Goal: Information Seeking & Learning: Learn about a topic

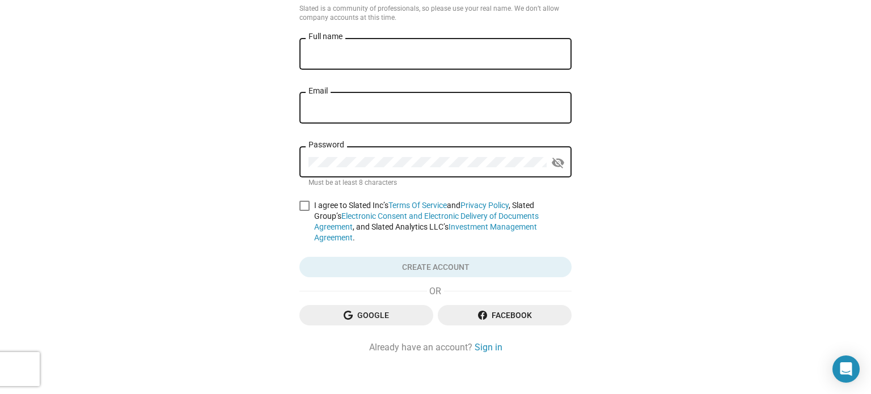
scroll to position [79, 0]
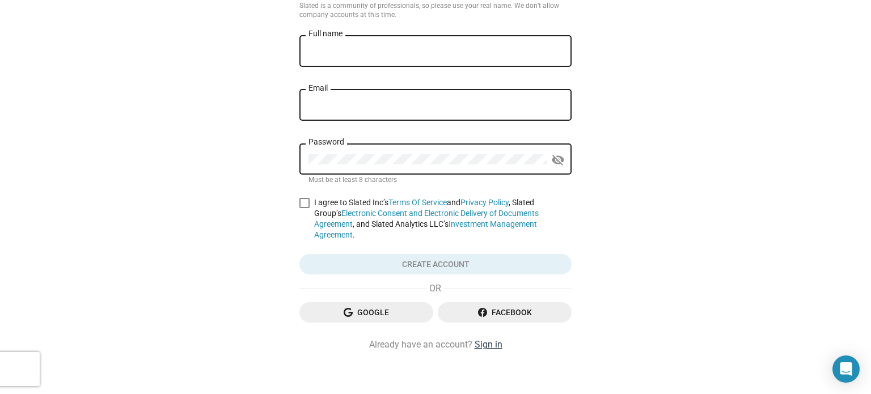
click at [488, 340] on link "Sign in" at bounding box center [489, 345] width 28 height 12
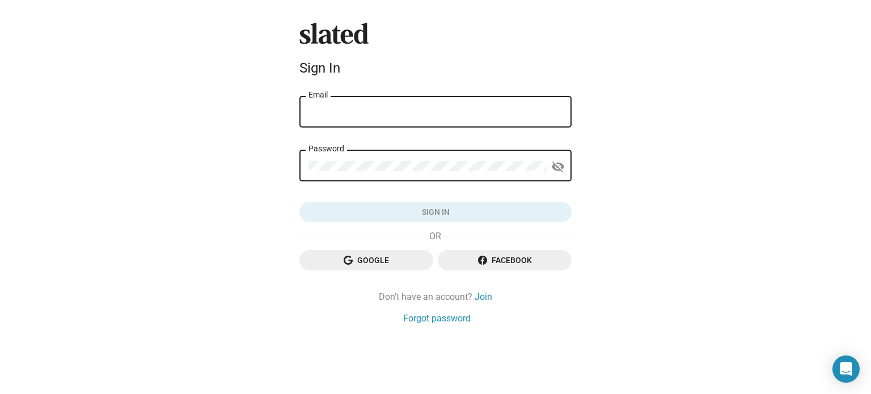
click at [347, 117] on input "Email" at bounding box center [436, 112] width 254 height 10
type input "[EMAIL_ADDRESS][DOMAIN_NAME]"
click at [402, 158] on div "Password" at bounding box center [428, 164] width 238 height 33
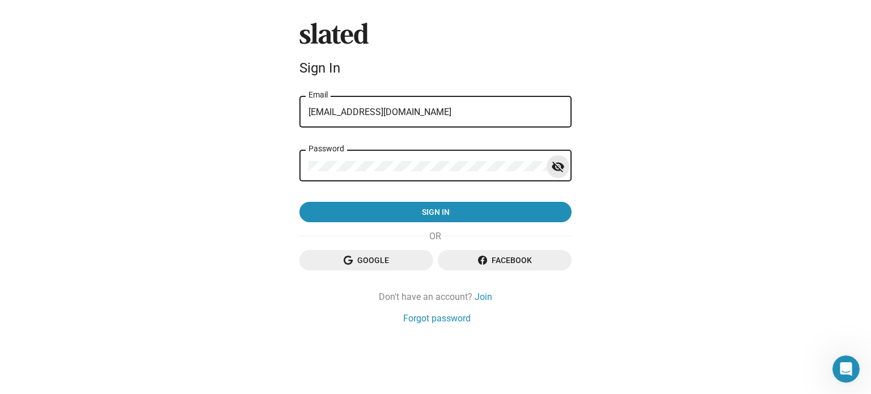
click at [552, 164] on mat-icon "visibility_off" at bounding box center [558, 167] width 14 height 18
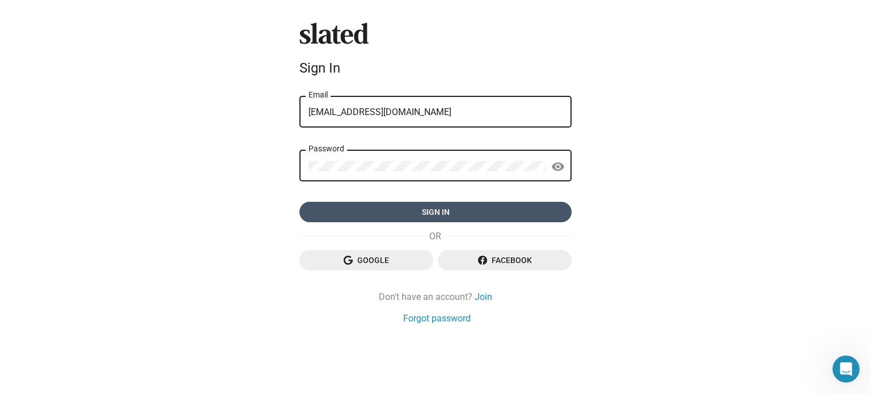
click at [453, 212] on span "Sign in" at bounding box center [436, 212] width 254 height 20
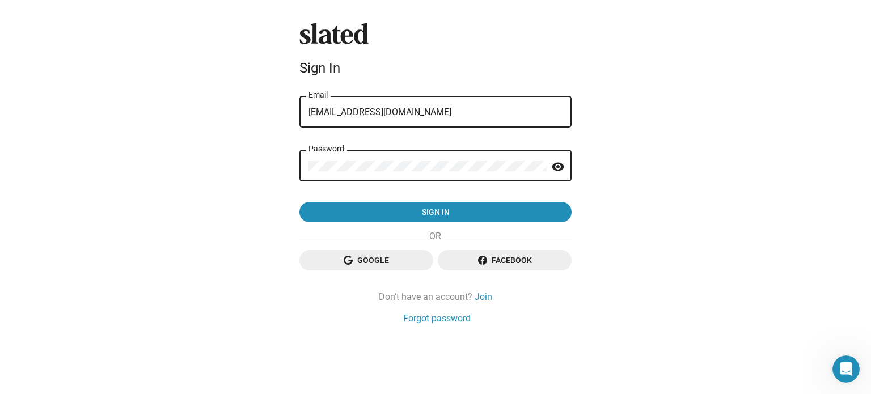
click at [263, 217] on div "Slated Sign In [EMAIL_ADDRESS][DOMAIN_NAME] Email Password visibility Sign in G…" at bounding box center [435, 197] width 871 height 394
click at [375, 199] on form "[EMAIL_ADDRESS][DOMAIN_NAME] Email Password visibility Sign in" at bounding box center [435, 158] width 272 height 129
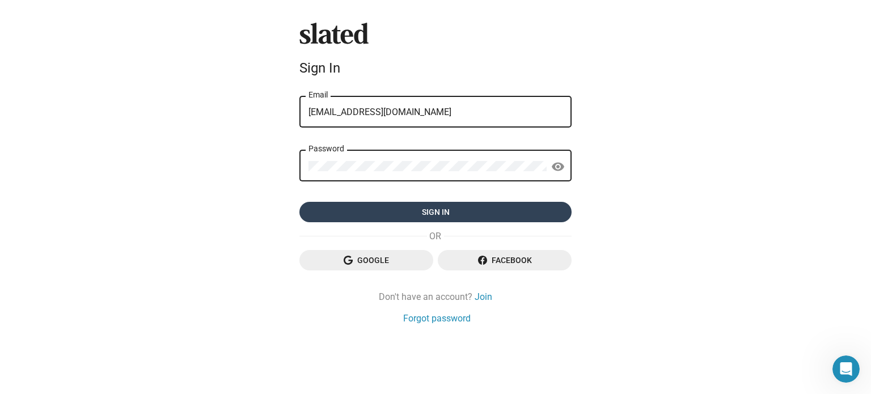
click at [382, 210] on span "Sign in" at bounding box center [436, 212] width 254 height 20
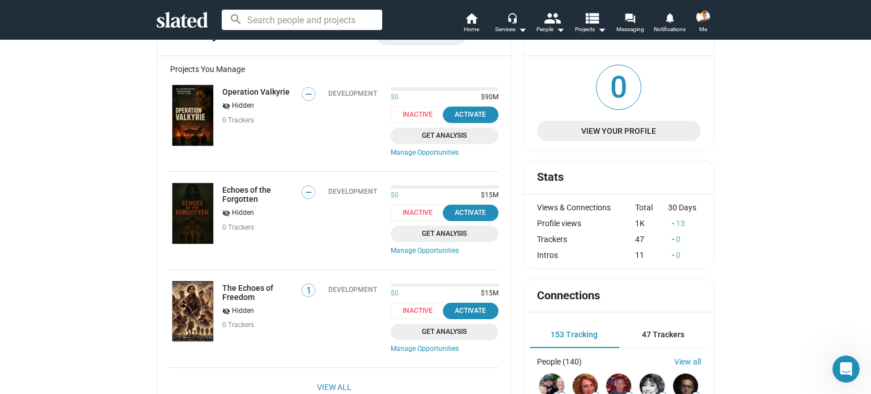
scroll to position [113, 0]
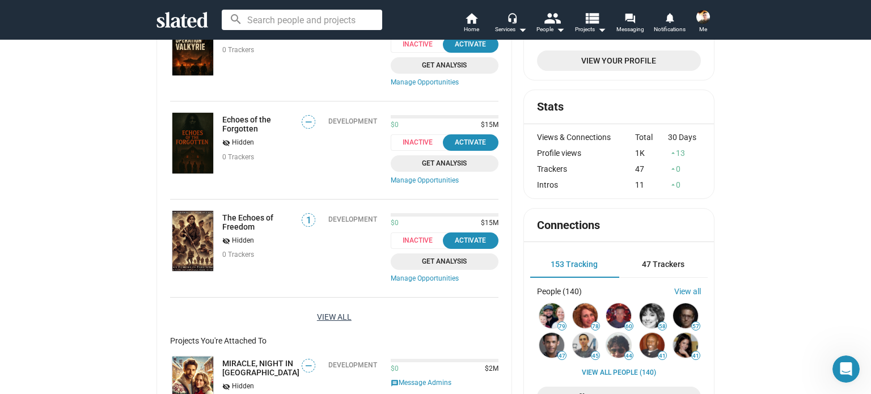
click at [333, 316] on link "View All" at bounding box center [334, 317] width 35 height 20
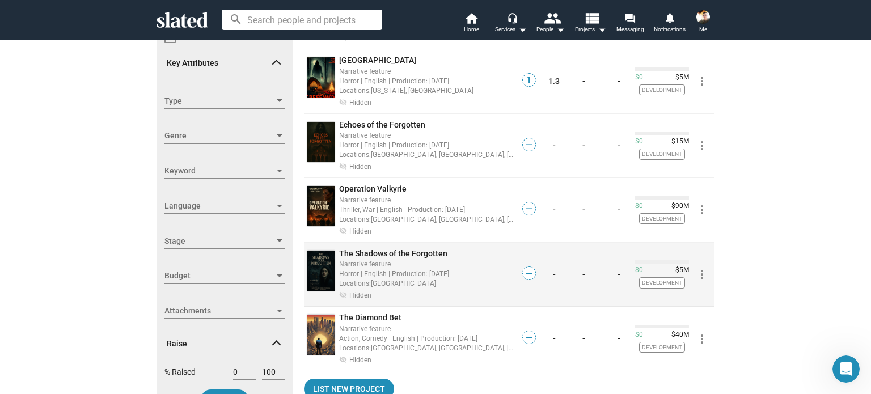
scroll to position [170, 0]
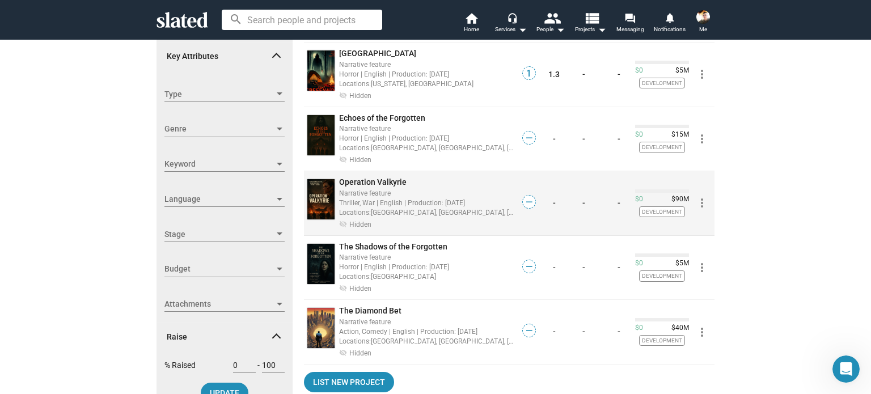
click at [348, 178] on span "Operation Valkyrie" at bounding box center [372, 182] width 67 height 9
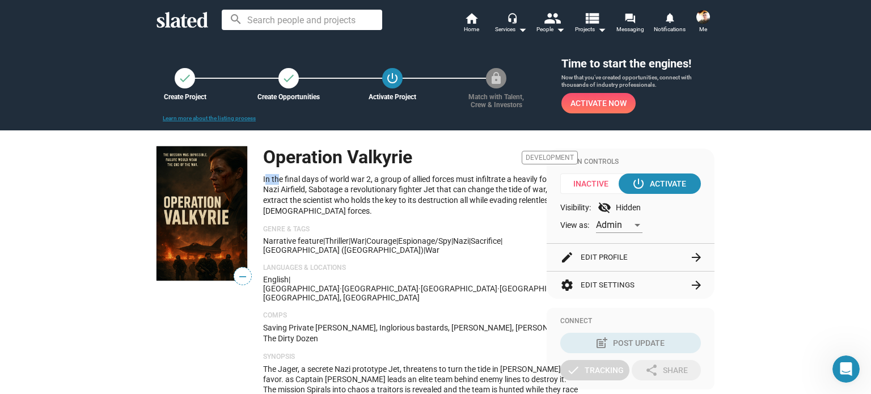
drag, startPoint x: 260, startPoint y: 178, endPoint x: 272, endPoint y: 178, distance: 12.5
click at [272, 178] on p "In the final days of world war 2, a group of allied forces must infiltrate a he…" at bounding box center [420, 195] width 315 height 42
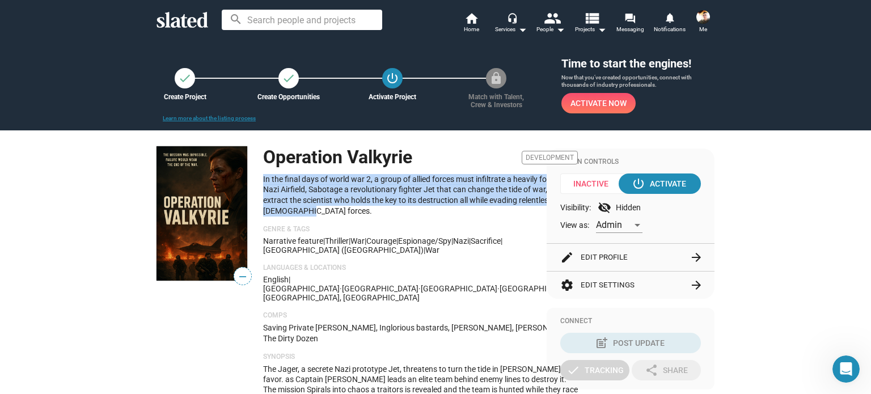
drag, startPoint x: 438, startPoint y: 210, endPoint x: 255, endPoint y: 177, distance: 186.1
click at [255, 177] on div "— Operation Valkyrie Development In the final days of world war 2, a group of a…" at bounding box center [346, 295] width 379 height 298
copy p "In the final days of world war 2, a group of allied forces must infiltrate a he…"
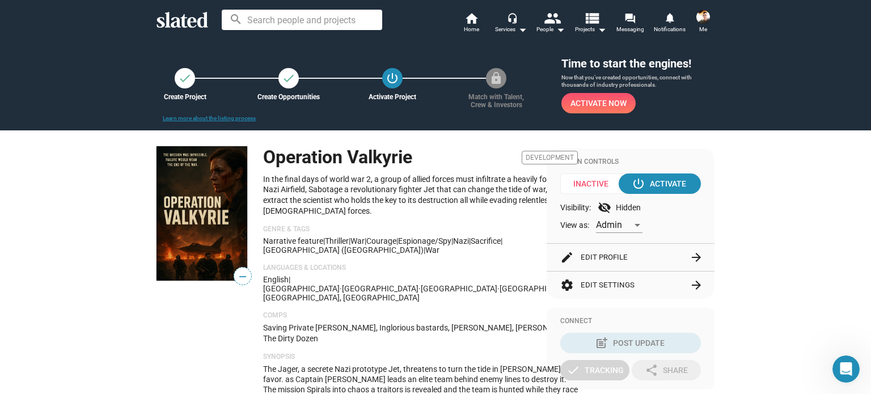
click at [478, 220] on div "Operation Valkyrie Development In the final days of world war 2, a group of all…" at bounding box center [420, 295] width 315 height 298
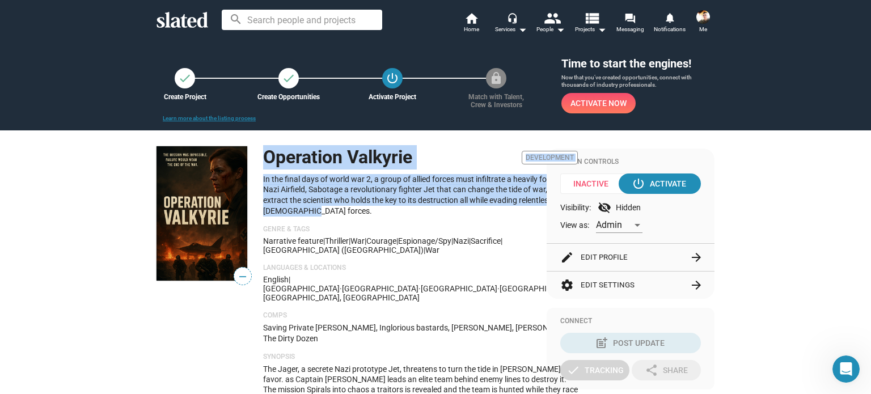
drag, startPoint x: 260, startPoint y: 156, endPoint x: 441, endPoint y: 209, distance: 188.6
click at [441, 210] on div "Operation Valkyrie Development In the final days of world war 2, a group of all…" at bounding box center [420, 295] width 315 height 298
copy div "Operation Valkyrie Development In the final days of world war 2, a group of all…"
